Goal: Task Accomplishment & Management: Manage account settings

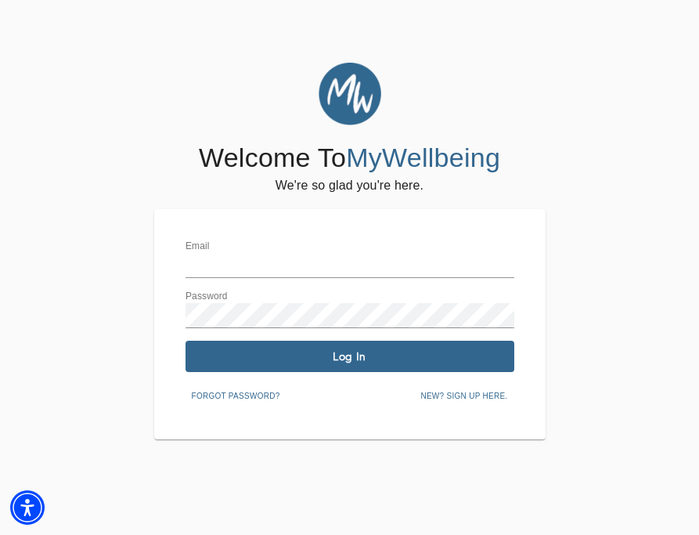
type input "[PERSON_NAME][EMAIL_ADDRESS][DOMAIN_NAME]"
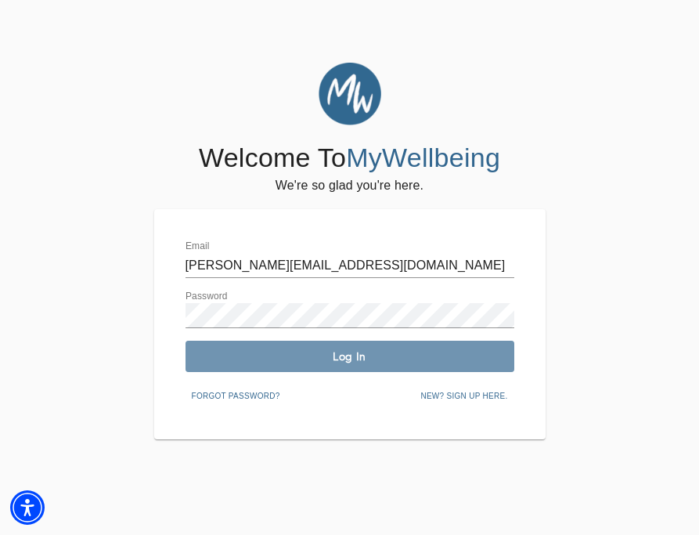
click at [296, 357] on span "Log In" at bounding box center [350, 356] width 316 height 15
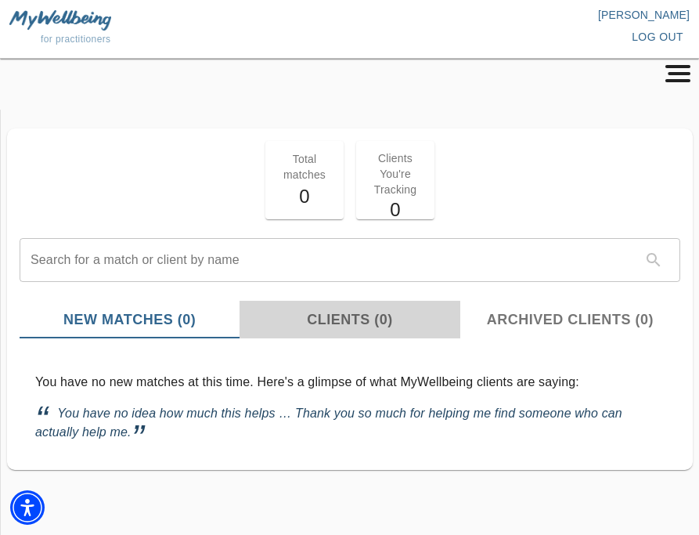
click at [345, 320] on span "Clients (0)" at bounding box center [349, 319] width 201 height 21
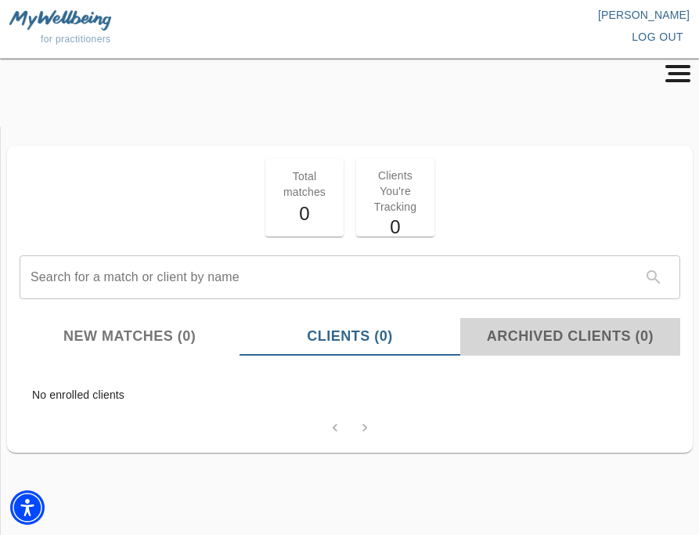
click at [537, 335] on span "Archived Clients (0)" at bounding box center [570, 336] width 201 height 21
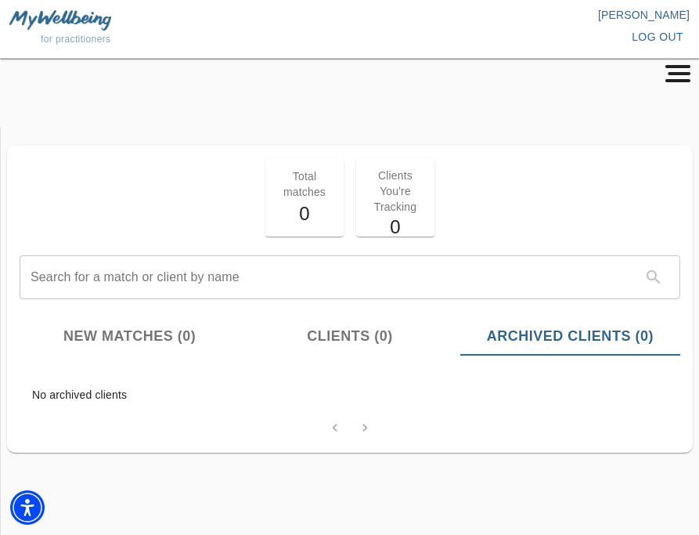
click at [136, 345] on span "New Matches (0)" at bounding box center [129, 336] width 201 height 21
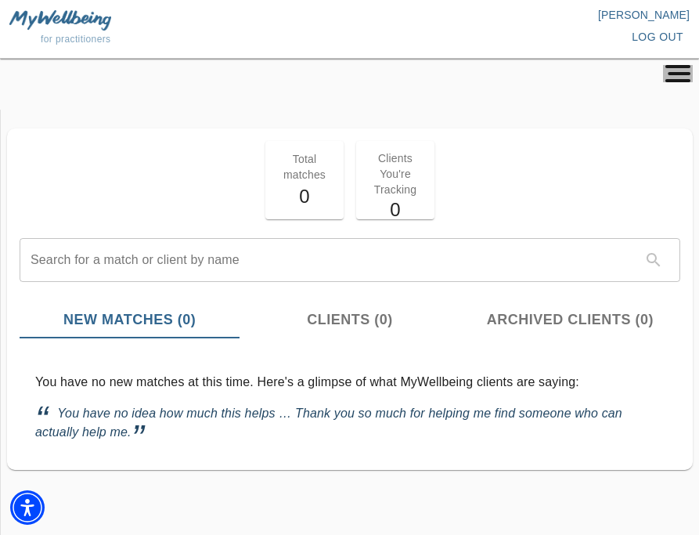
click at [678, 68] on icon "button" at bounding box center [678, 73] width 30 height 17
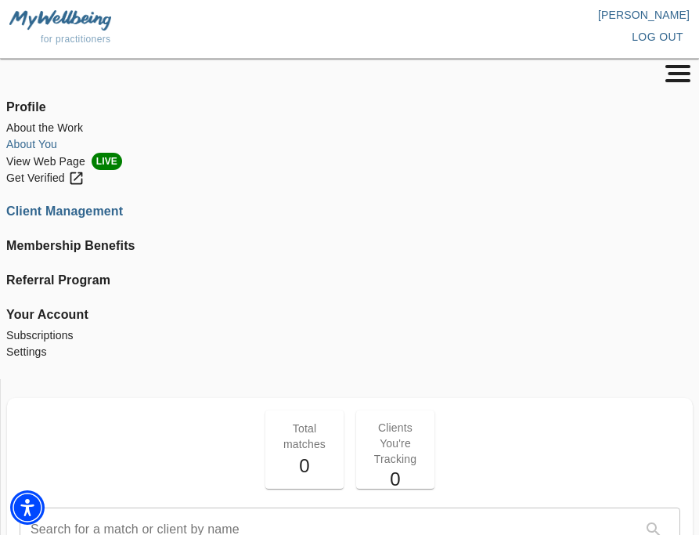
click at [42, 139] on li "About You" at bounding box center [349, 144] width 687 height 16
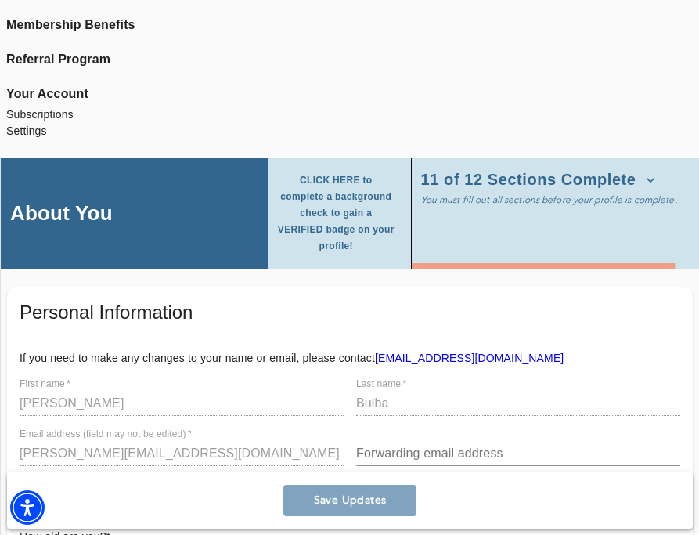
scroll to position [225, 0]
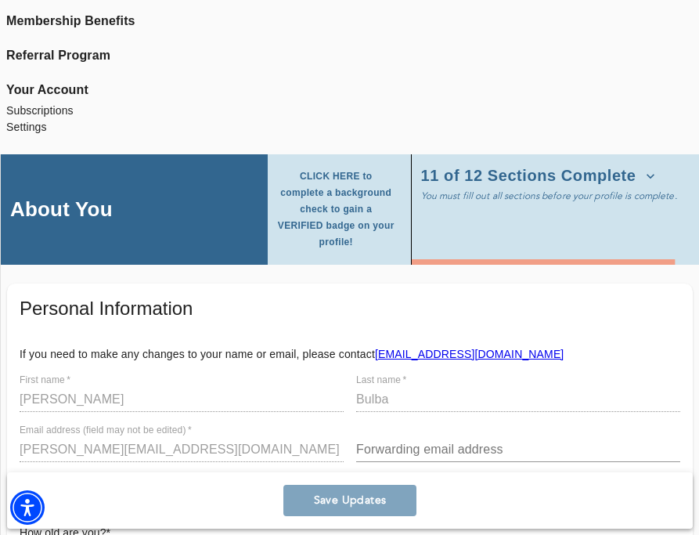
click at [542, 177] on span "11 of 12 Sections Complete" at bounding box center [538, 176] width 234 height 16
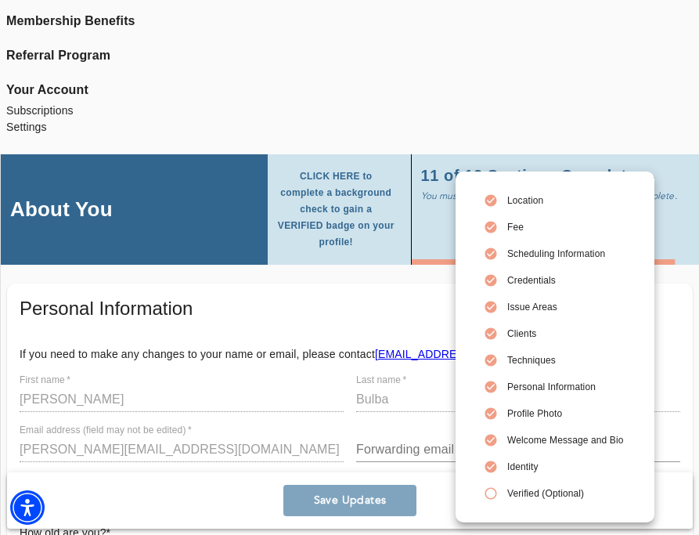
click at [512, 465] on span "Identity" at bounding box center [566, 467] width 116 height 14
click at [383, 324] on div at bounding box center [349, 267] width 699 height 535
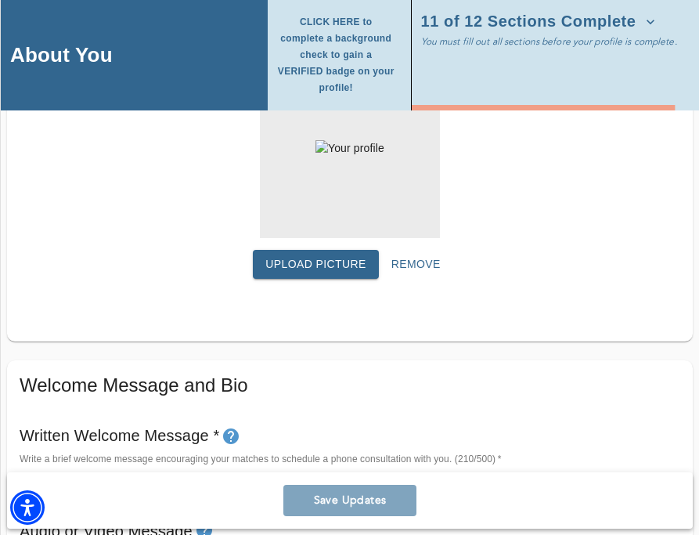
scroll to position [973, 0]
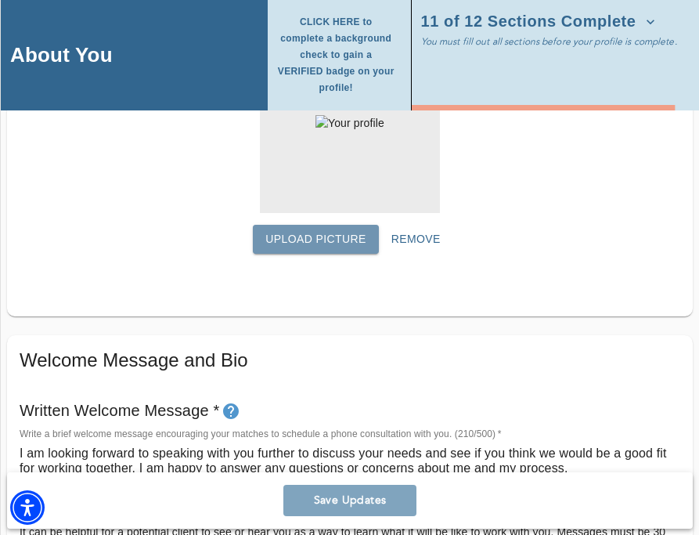
click at [296, 230] on span "Upload picture" at bounding box center [316, 240] width 101 height 20
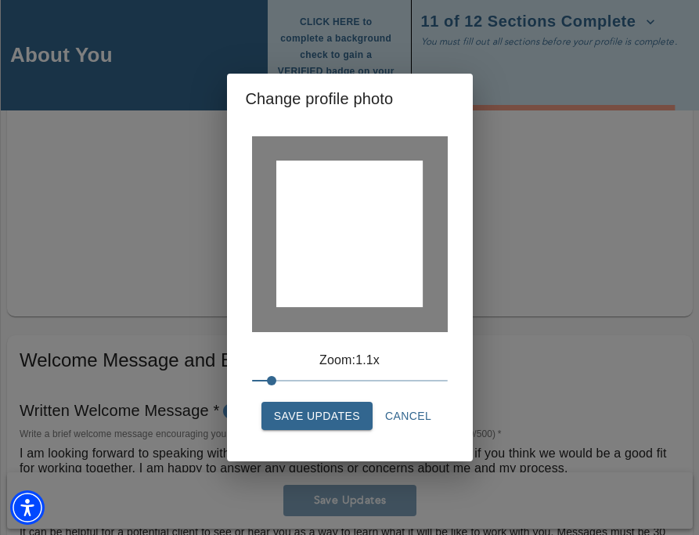
drag, startPoint x: 251, startPoint y: 379, endPoint x: 277, endPoint y: 379, distance: 26.6
click at [276, 379] on span at bounding box center [271, 380] width 9 height 9
drag, startPoint x: 349, startPoint y: 227, endPoint x: 334, endPoint y: 248, distance: 25.9
click at [334, 248] on div at bounding box center [349, 234] width 147 height 147
click at [312, 408] on span "Save Updates" at bounding box center [317, 417] width 86 height 20
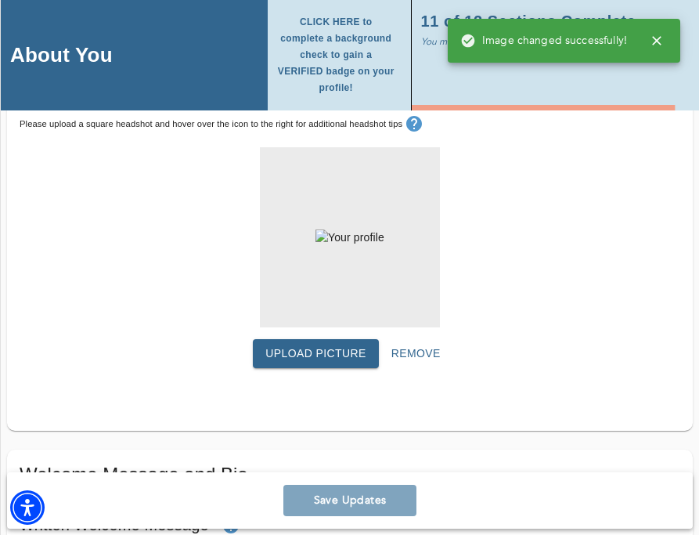
scroll to position [851, 0]
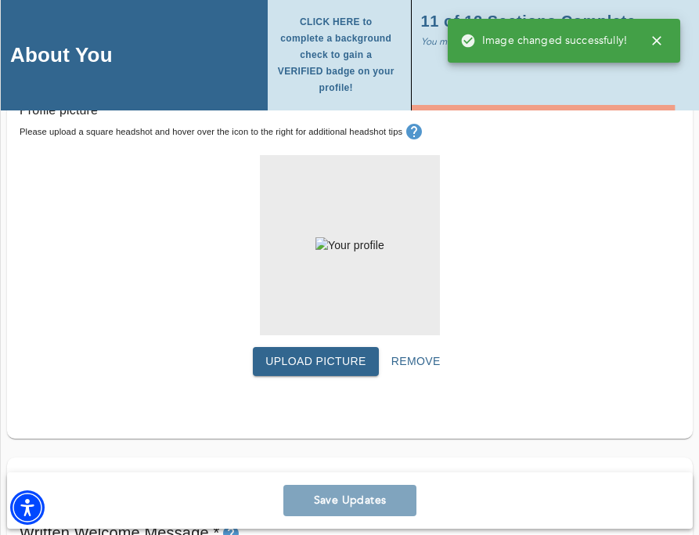
click at [309, 352] on span "Upload picture" at bounding box center [316, 362] width 101 height 20
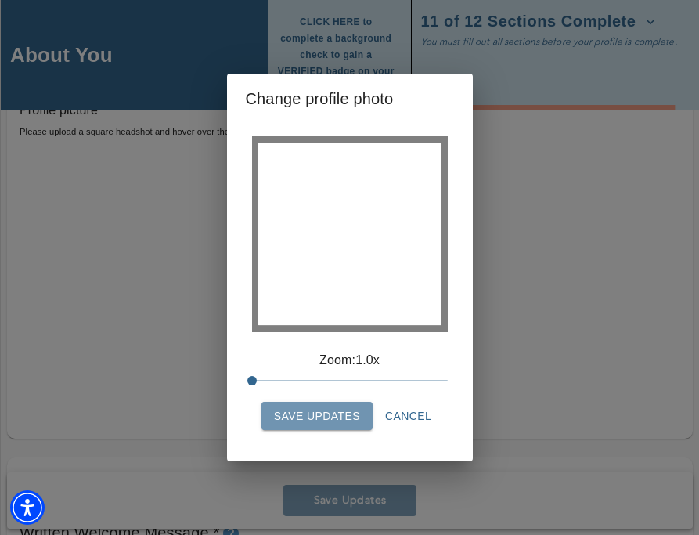
click at [315, 420] on span "Save Updates" at bounding box center [317, 417] width 86 height 20
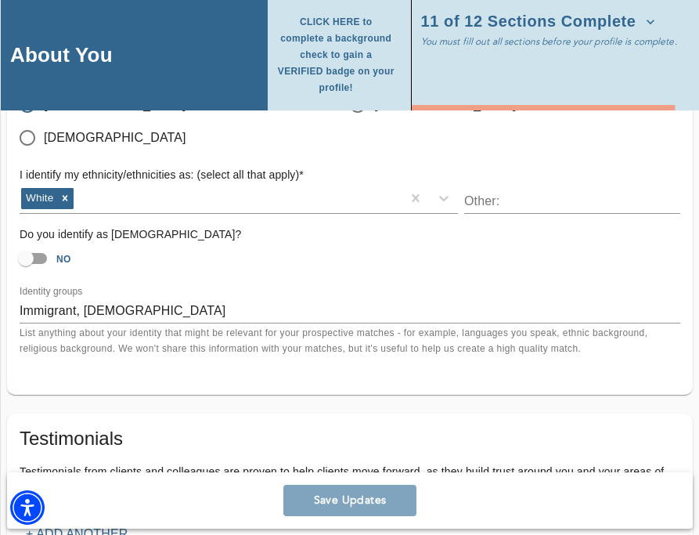
scroll to position [1864, 0]
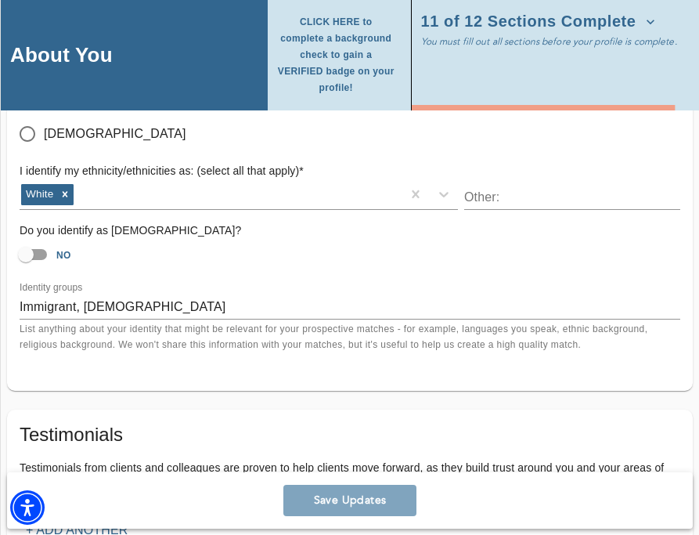
click at [103, 299] on textarea "Immigrant, [DEMOGRAPHIC_DATA]" at bounding box center [350, 306] width 661 height 15
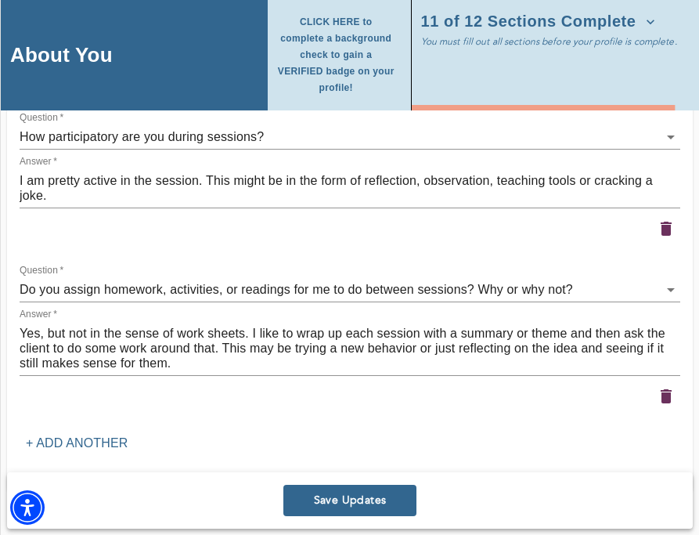
scroll to position [2702, 0]
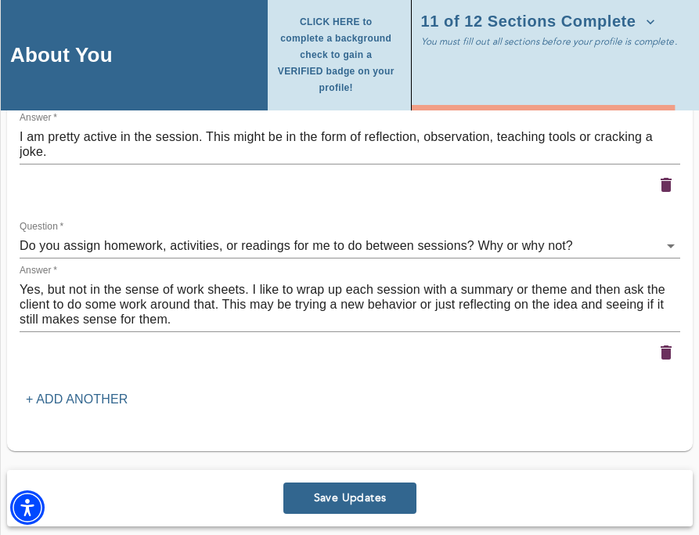
type textarea "Immigrant"
click at [319, 497] on button "Save Updates" at bounding box center [350, 497] width 133 height 31
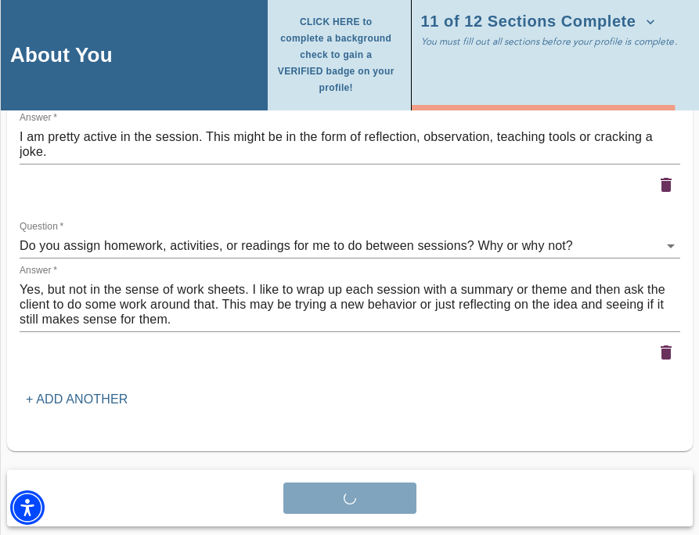
scroll to position [2687, 0]
